Goal: Task Accomplishment & Management: Manage account settings

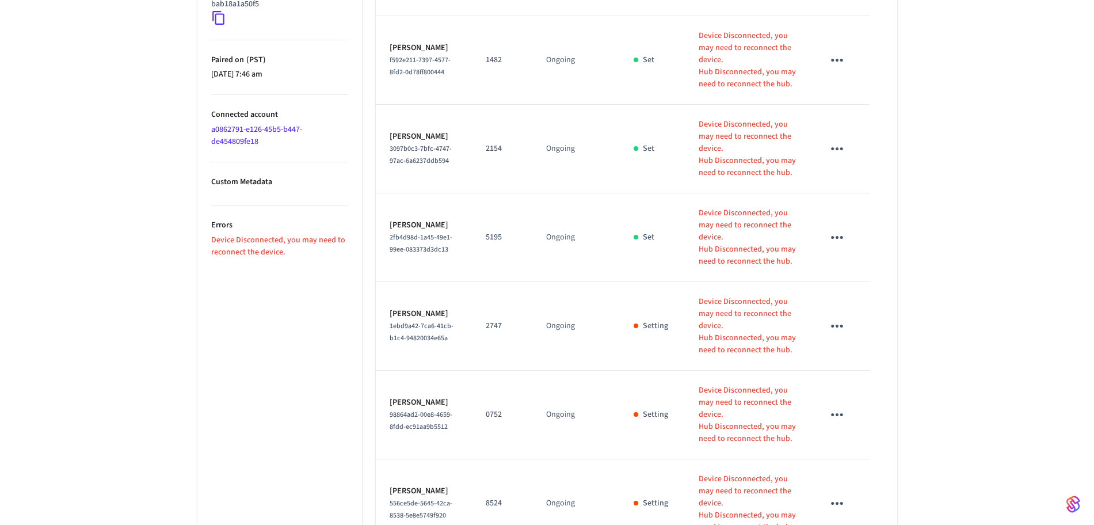
click at [64, 117] on div "296 [PERSON_NAME] Walk Front Lock ​ ​ Add Access Code Properties Type Yale Stat…" at bounding box center [547, 48] width 1094 height 1111
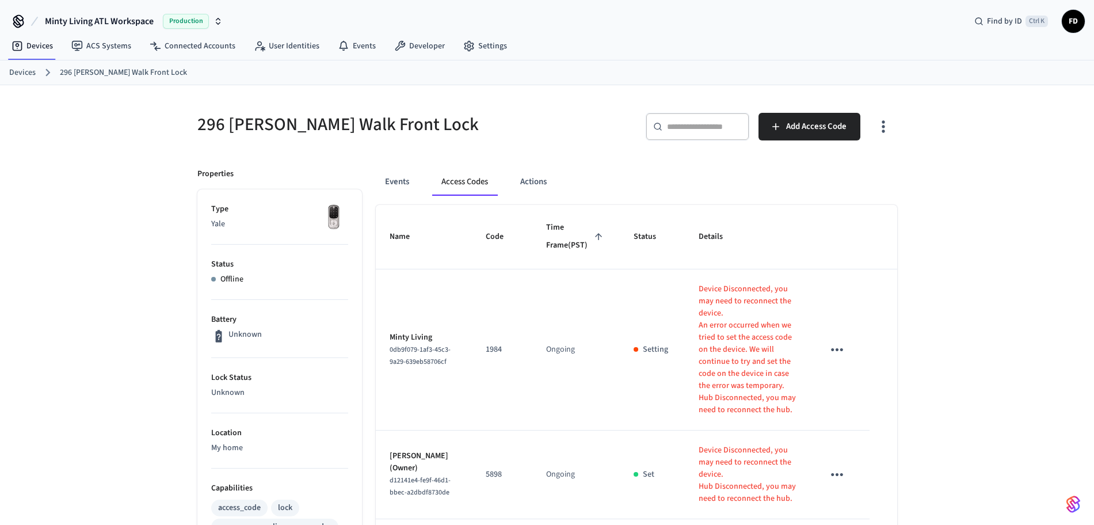
click at [32, 73] on link "Devices" at bounding box center [22, 73] width 26 height 12
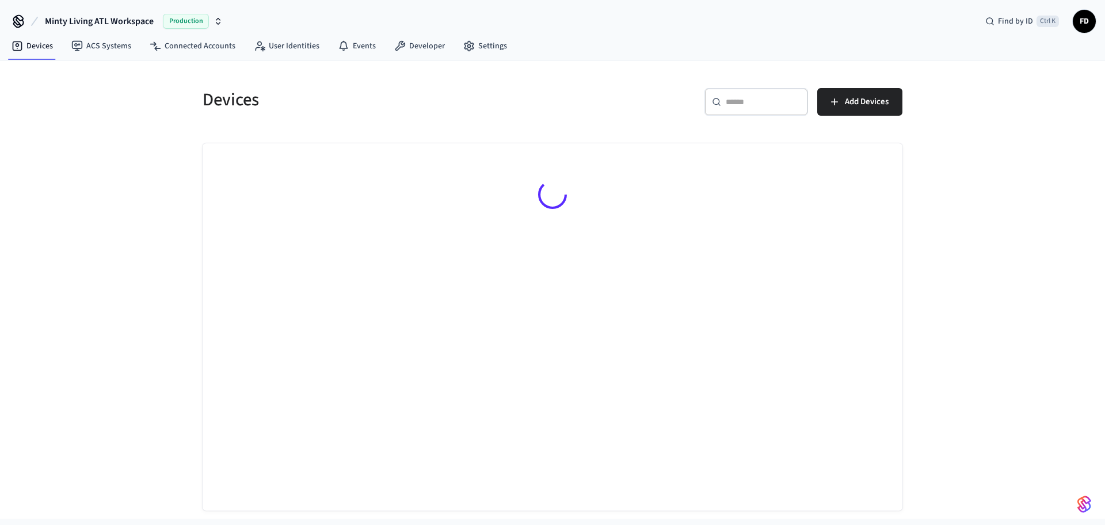
click at [720, 109] on div "​ ​" at bounding box center [757, 102] width 104 height 28
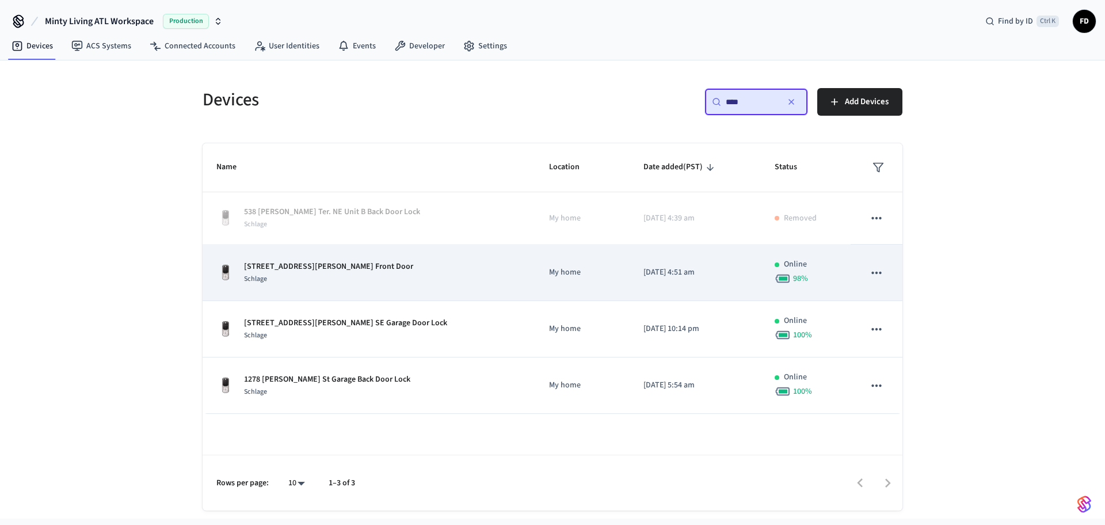
type input "****"
click at [630, 288] on td "[DATE] 4:51 am" at bounding box center [695, 273] width 131 height 56
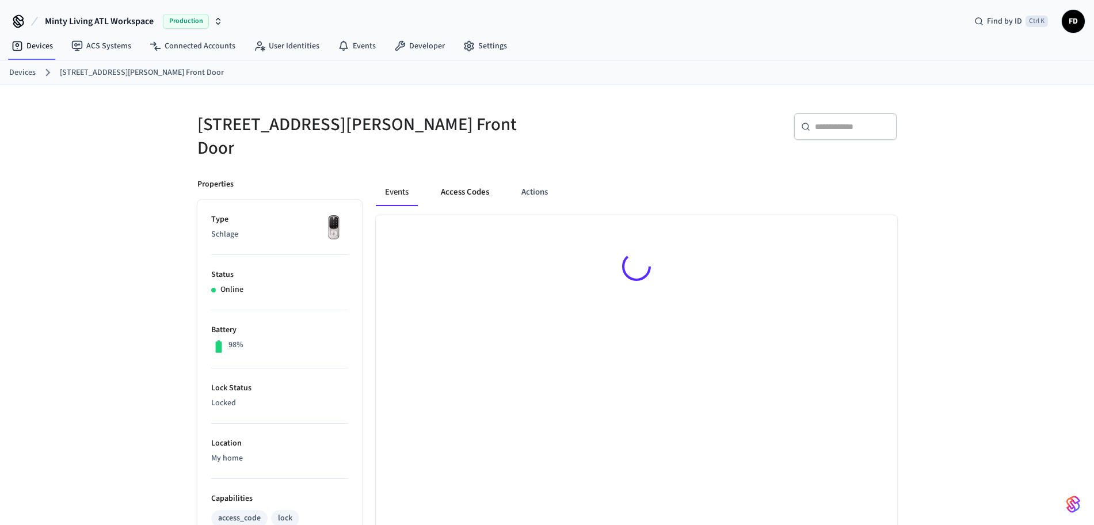
click at [455, 184] on button "Access Codes" at bounding box center [465, 192] width 67 height 28
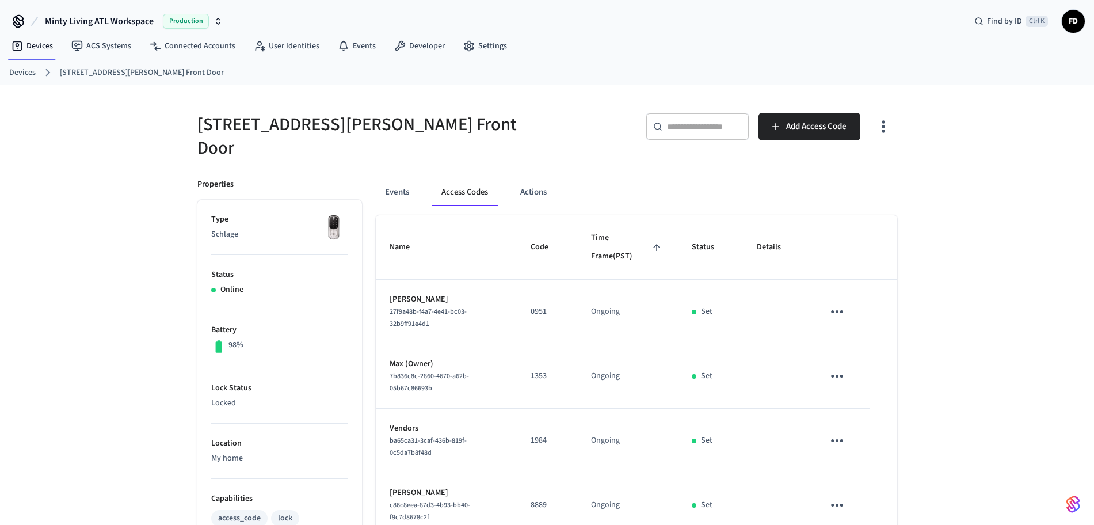
click at [424, 124] on h5 "[STREET_ADDRESS][PERSON_NAME] Front Door" at bounding box center [368, 136] width 343 height 47
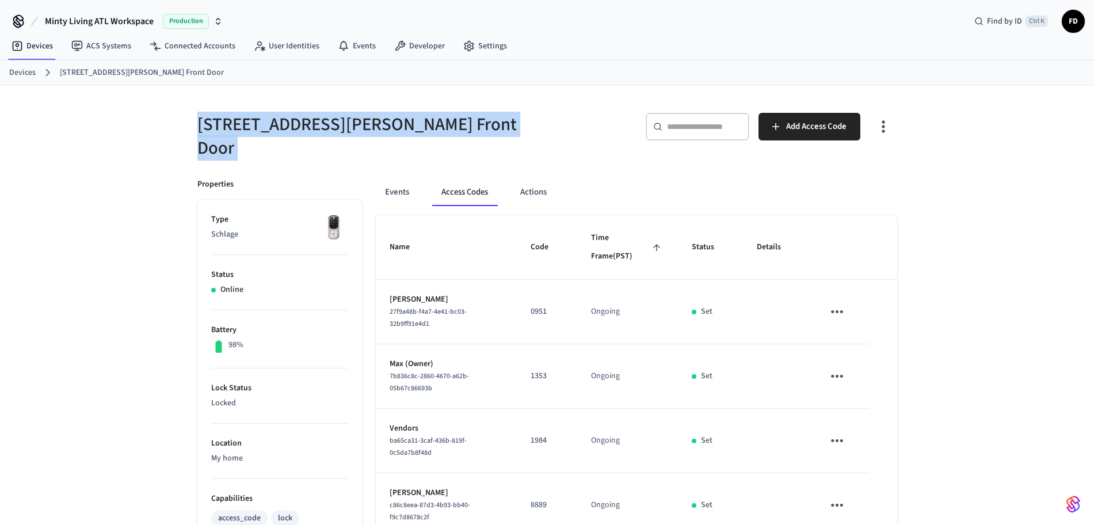
drag, startPoint x: 424, startPoint y: 124, endPoint x: 189, endPoint y: 124, distance: 234.9
click at [189, 124] on div "[STREET_ADDRESS][PERSON_NAME] Front Door" at bounding box center [362, 129] width 357 height 61
copy div "[STREET_ADDRESS][PERSON_NAME] Front Door"
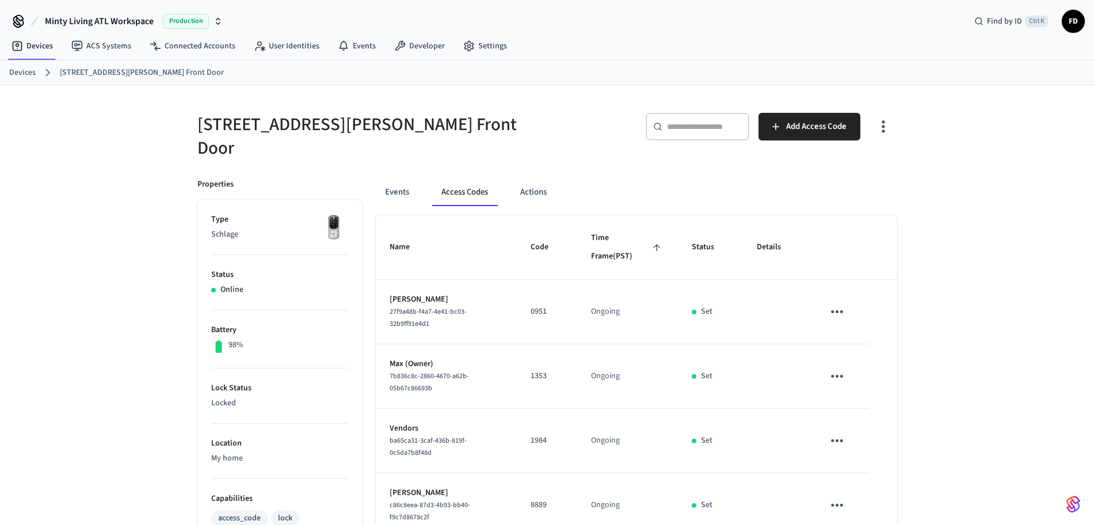
click at [683, 128] on input "text" at bounding box center [704, 127] width 75 height 12
